Goal: Navigation & Orientation: Find specific page/section

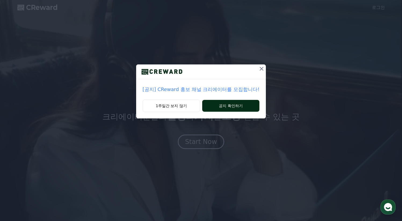
click at [221, 107] on button "공지 확인하기" at bounding box center [230, 106] width 57 height 12
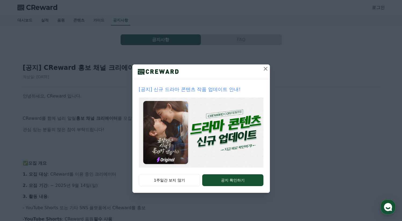
click at [267, 70] on icon at bounding box center [265, 68] width 6 height 6
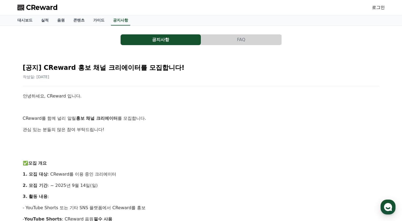
click at [39, 6] on span "CReward" at bounding box center [42, 7] width 32 height 9
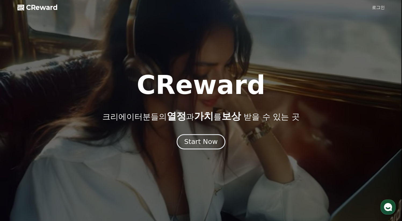
click at [207, 139] on div "Start Now" at bounding box center [200, 141] width 33 height 9
